Goal: Information Seeking & Learning: Learn about a topic

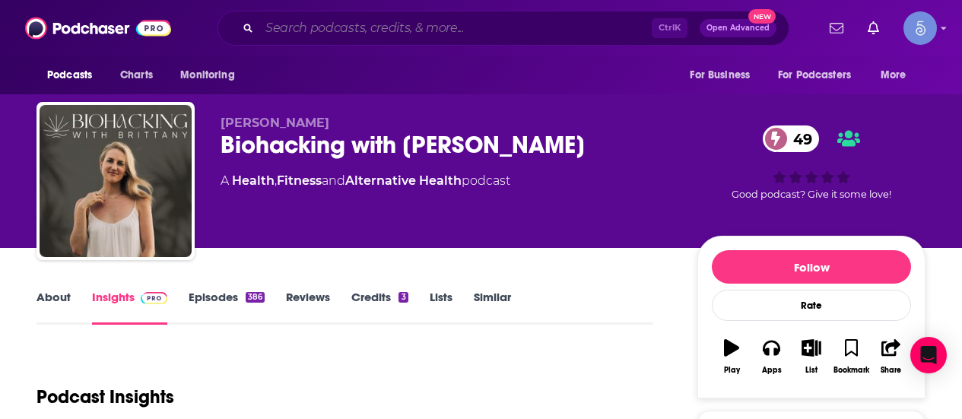
click at [528, 21] on input "Search podcasts, credits, & more..." at bounding box center [455, 28] width 392 height 24
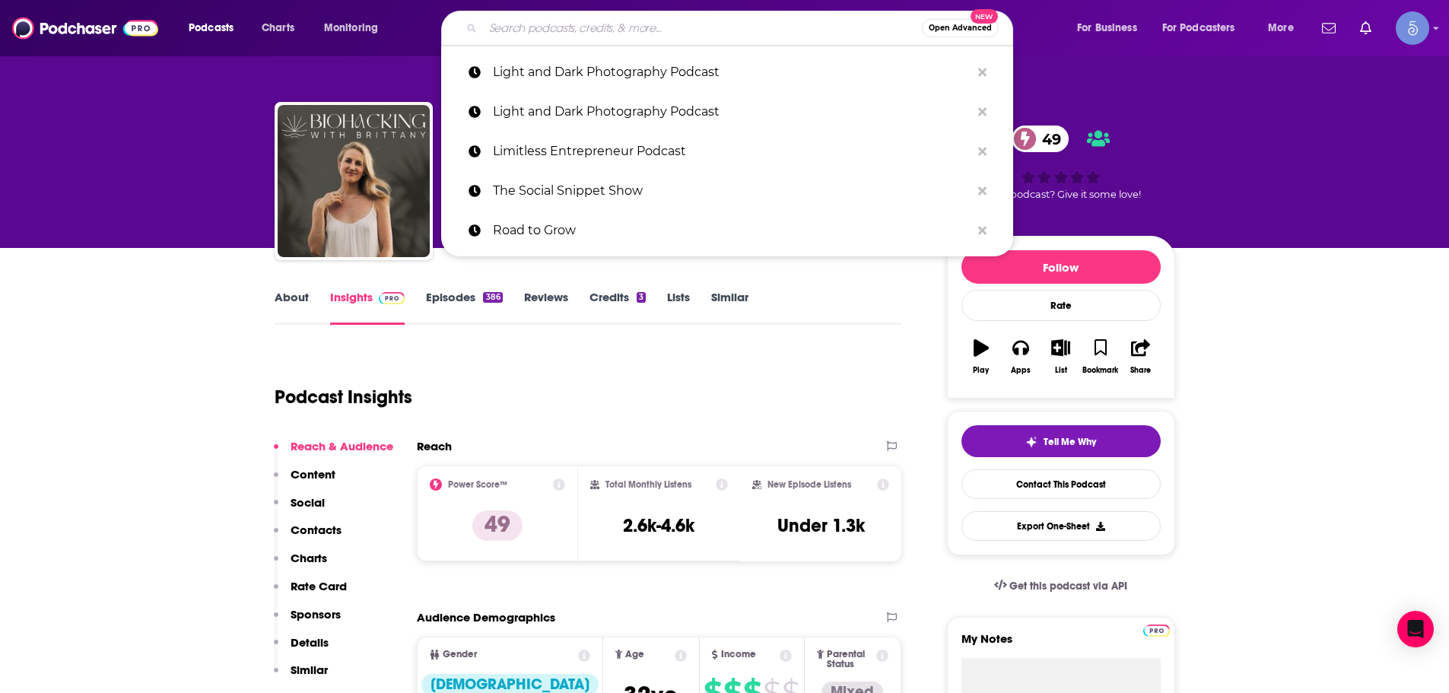
paste input "The Lucas Mack Show"
type input "The Lucas Mack Show"
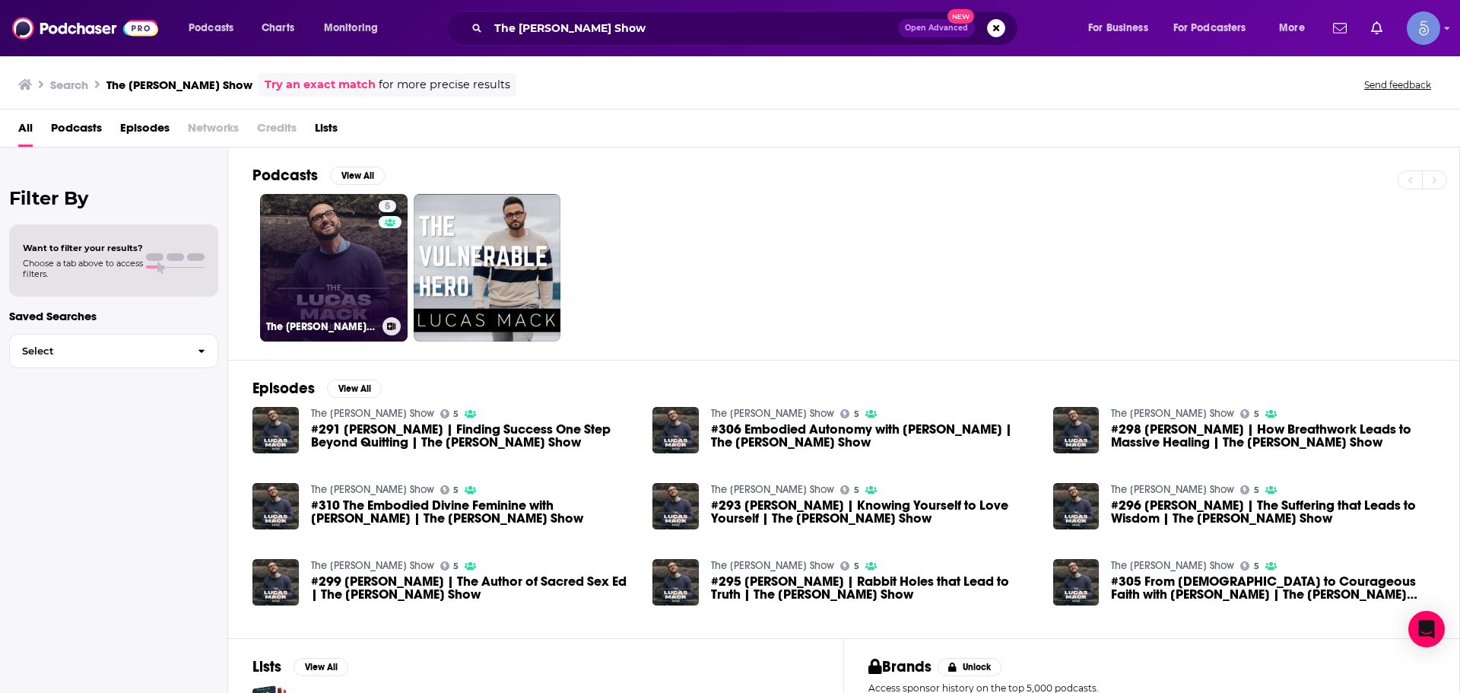
click at [331, 253] on link "5 The Lucas Mack Show" at bounding box center [334, 268] width 148 height 148
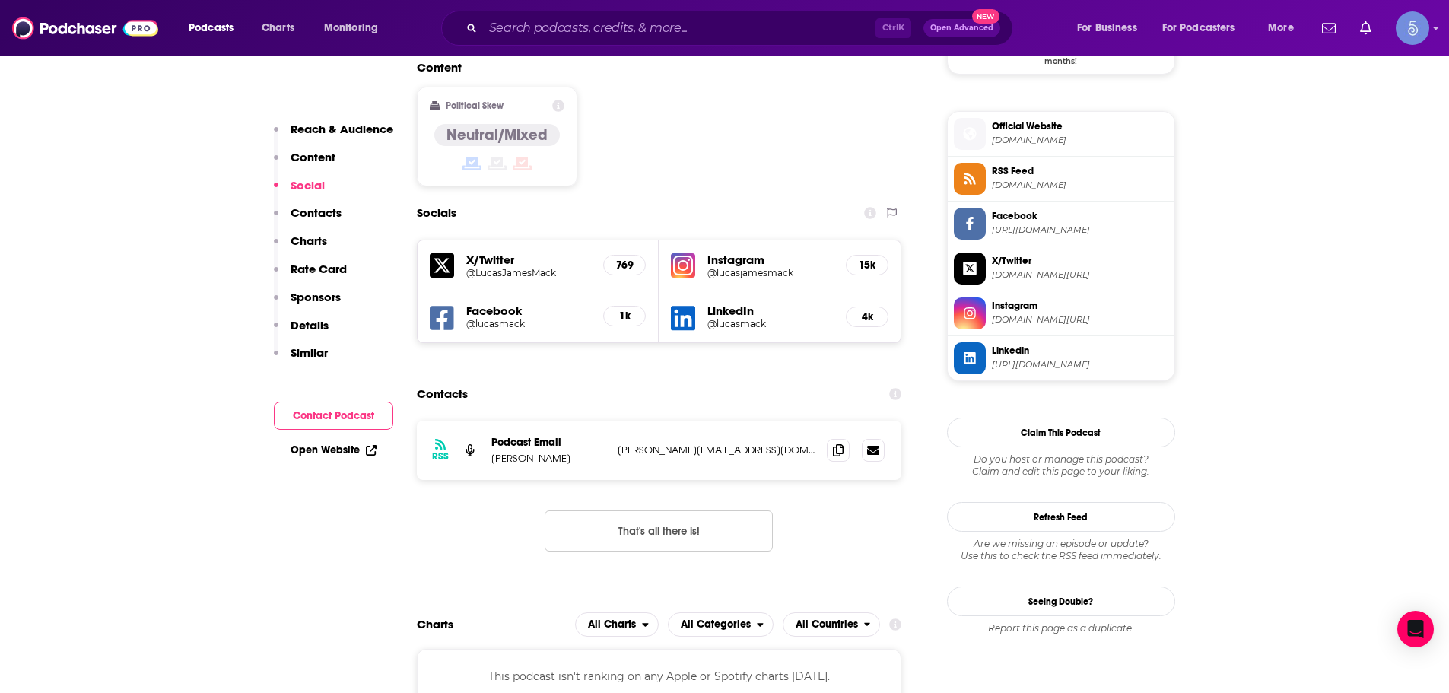
scroll to position [1217, 0]
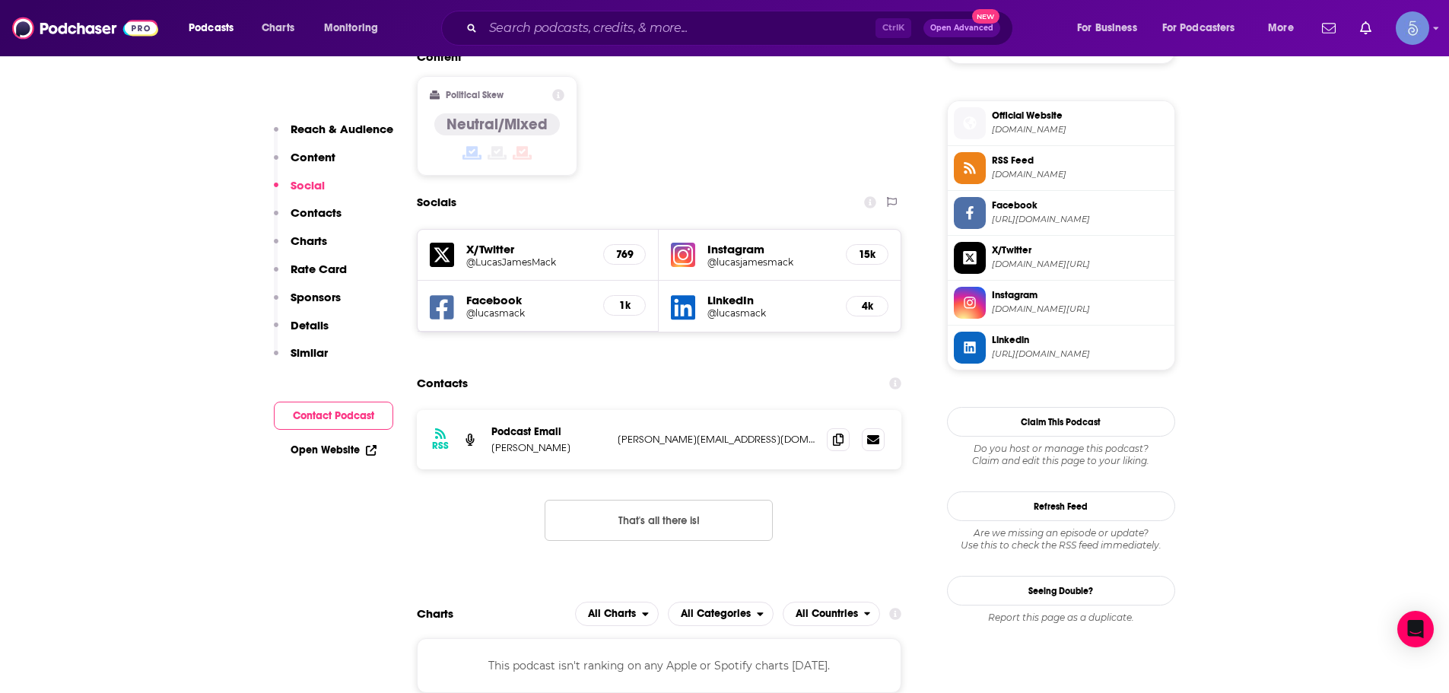
drag, startPoint x: 704, startPoint y: 234, endPoint x: 683, endPoint y: 246, distance: 23.9
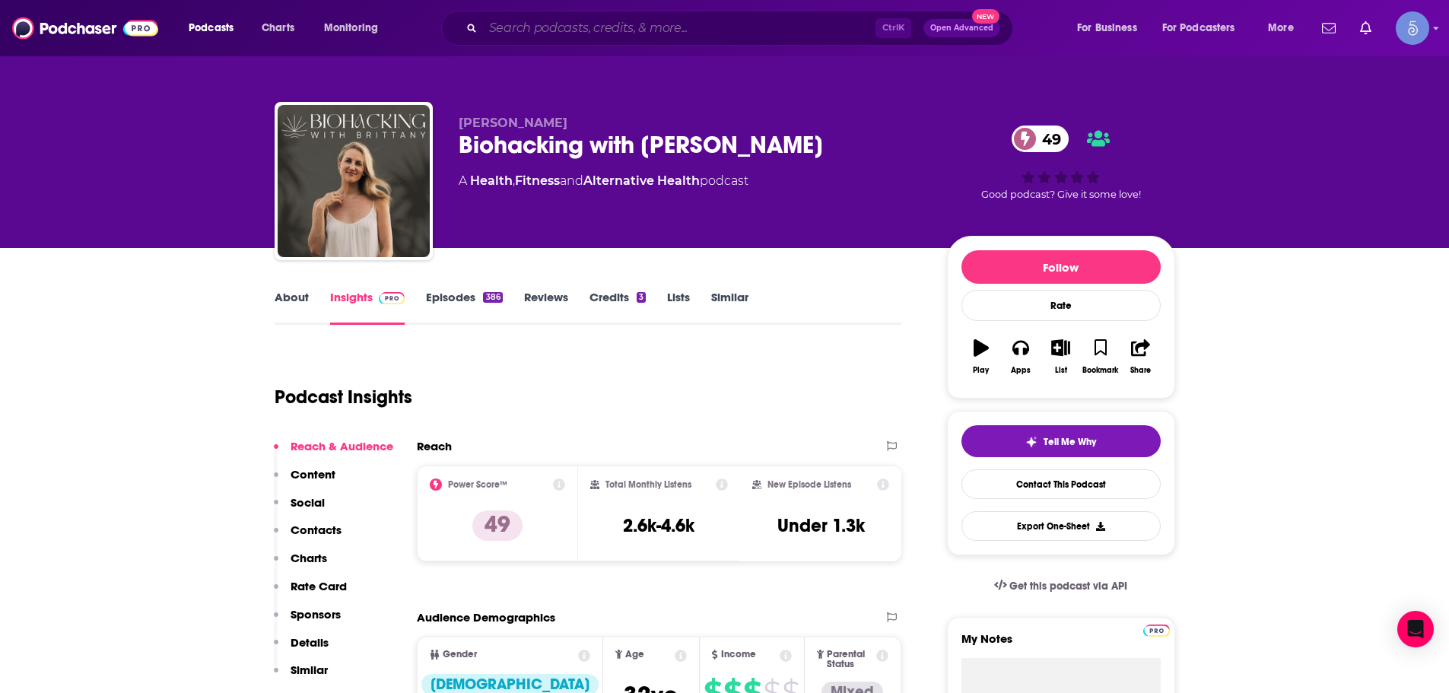
click at [655, 28] on input "Search podcasts, credits, & more..." at bounding box center [679, 28] width 392 height 24
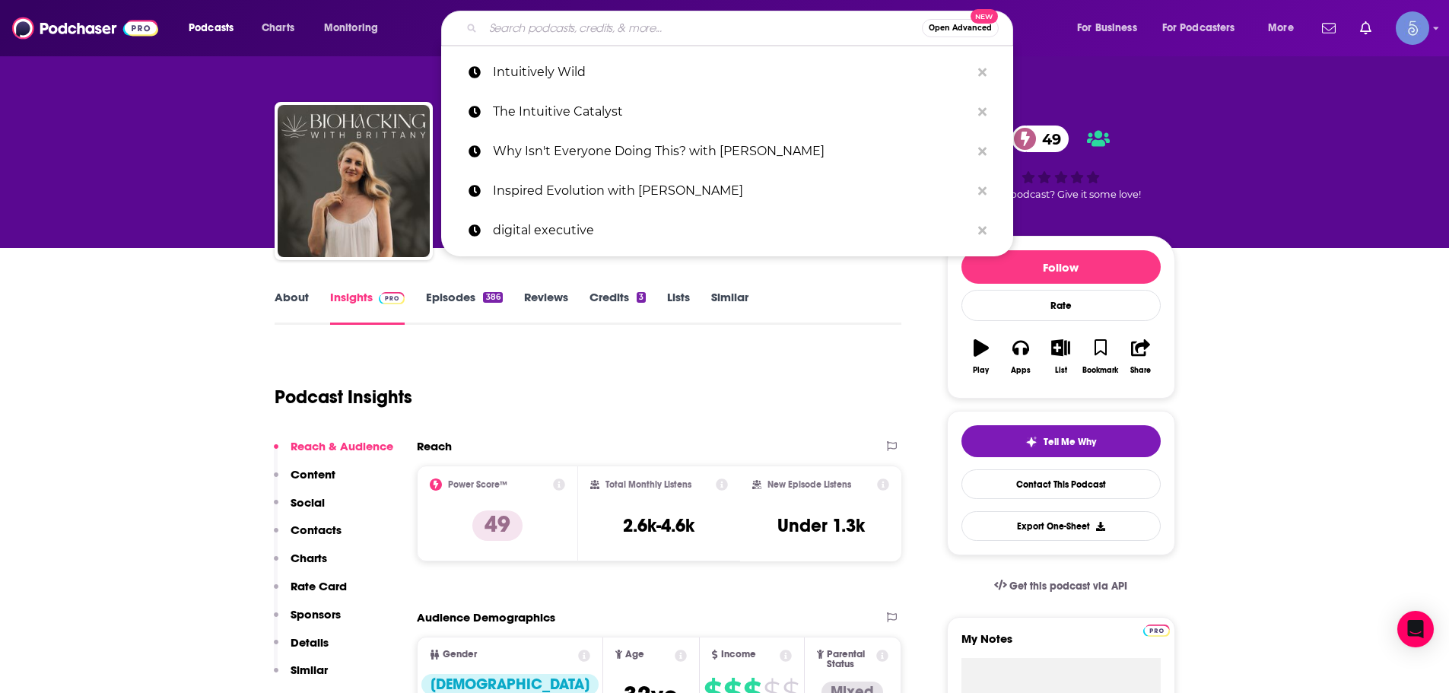
paste input "Law of Attraction Radio Network"
type input "Law of Attraction Radio Network"
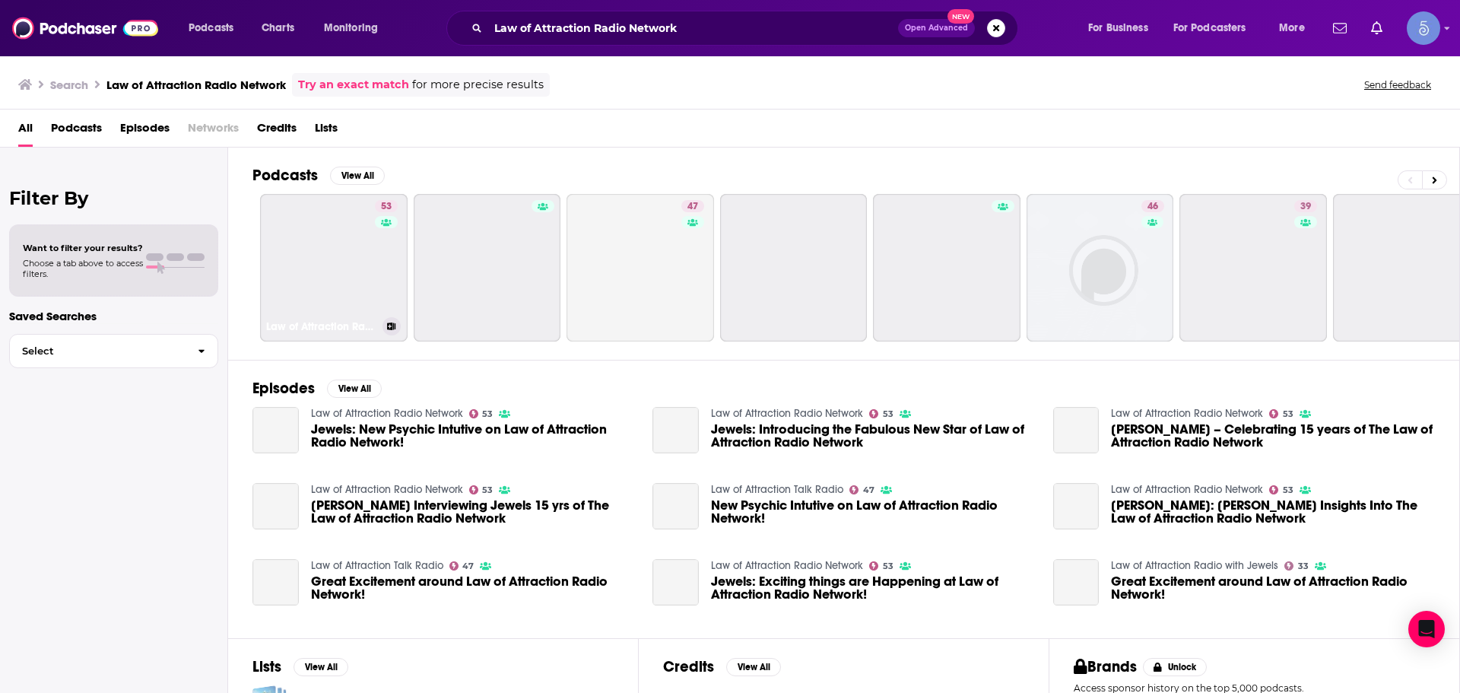
click at [300, 253] on link "53 Law of Attraction Radio Network" at bounding box center [334, 268] width 148 height 148
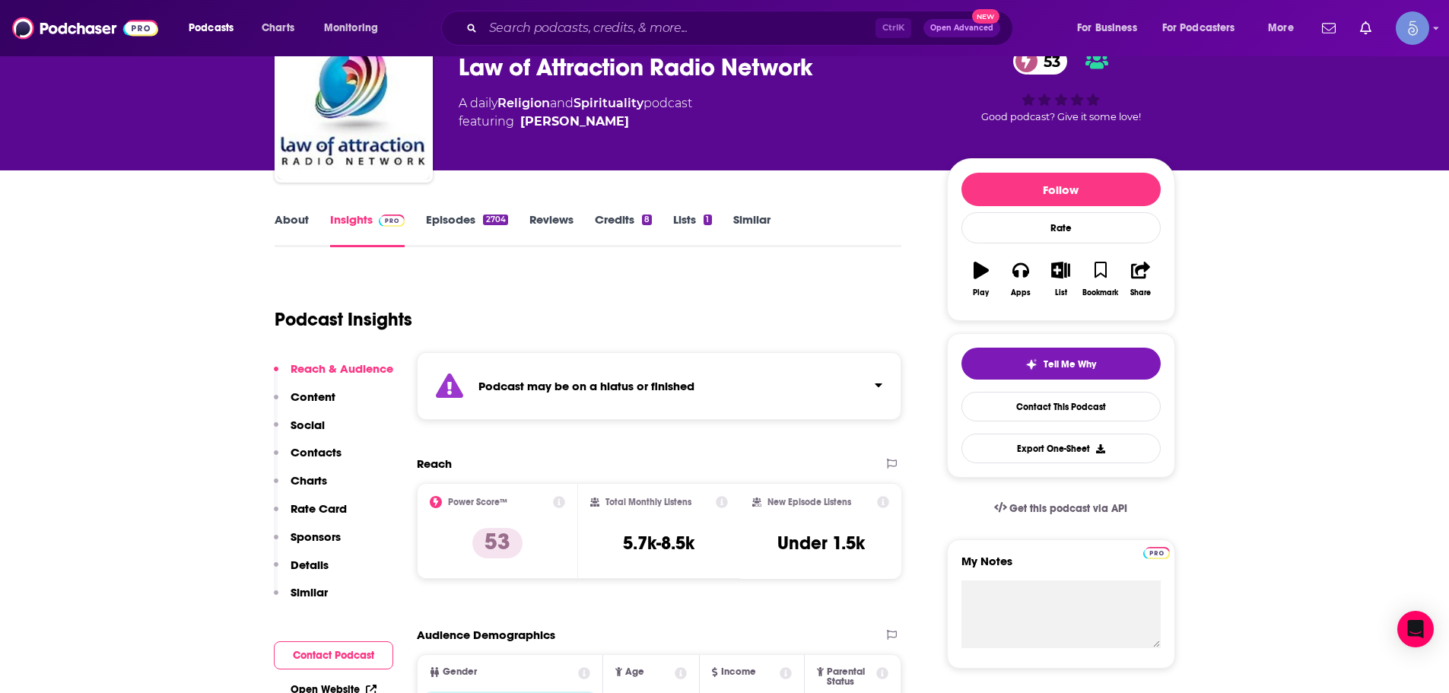
scroll to position [76, 0]
